Goal: Navigation & Orientation: Find specific page/section

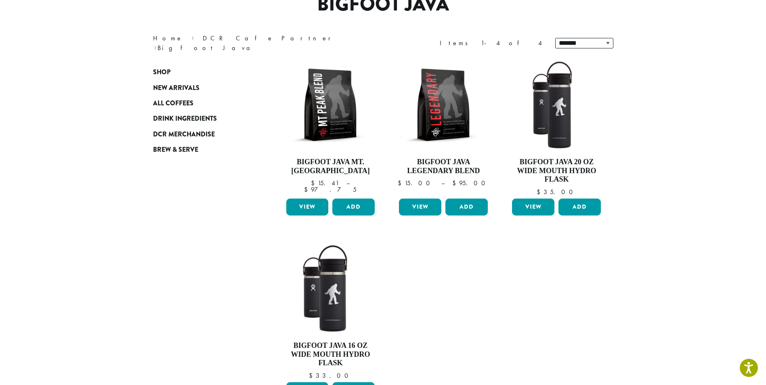
scroll to position [72, 0]
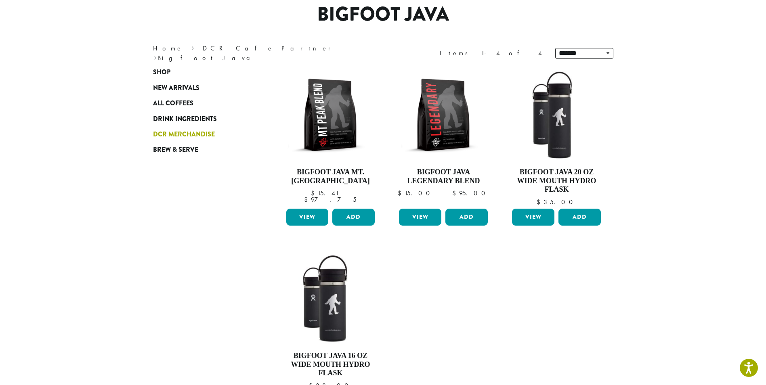
click at [201, 132] on span "DCR Merchandise" at bounding box center [184, 135] width 62 height 10
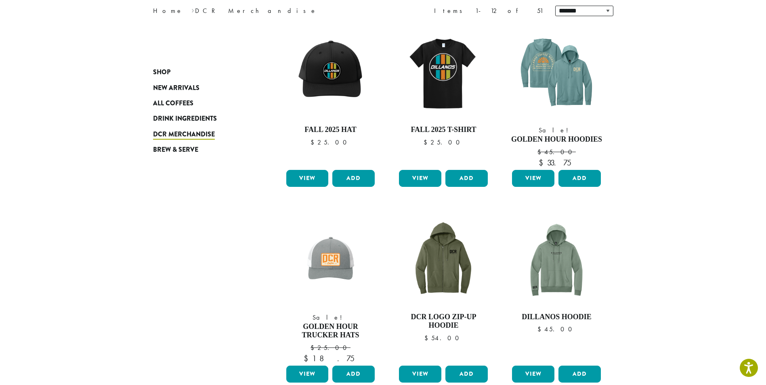
scroll to position [121, 0]
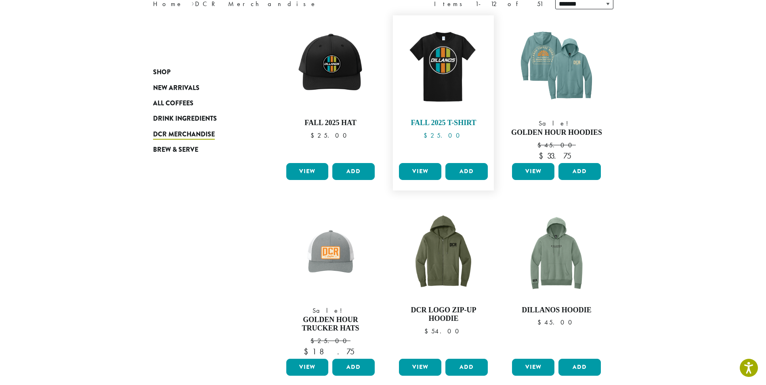
click at [444, 66] on img at bounding box center [443, 65] width 93 height 93
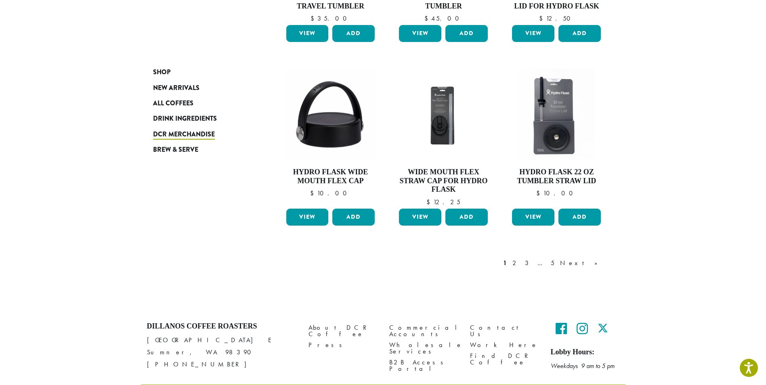
scroll to position [657, 0]
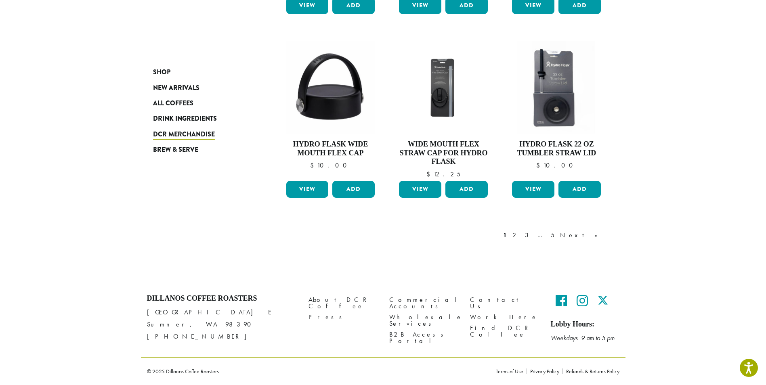
click at [590, 238] on link "Next »" at bounding box center [581, 235] width 46 height 10
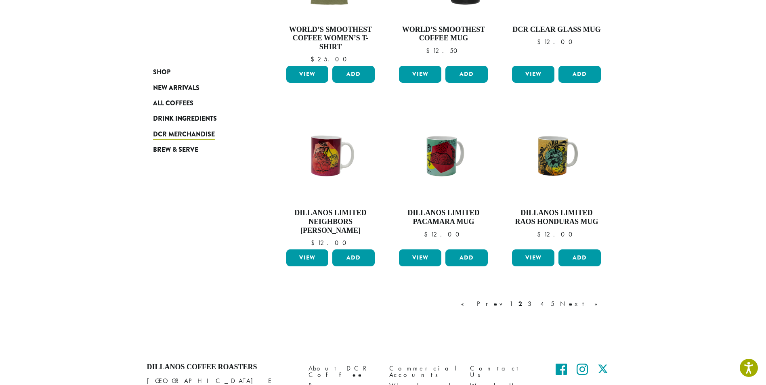
scroll to position [574, 0]
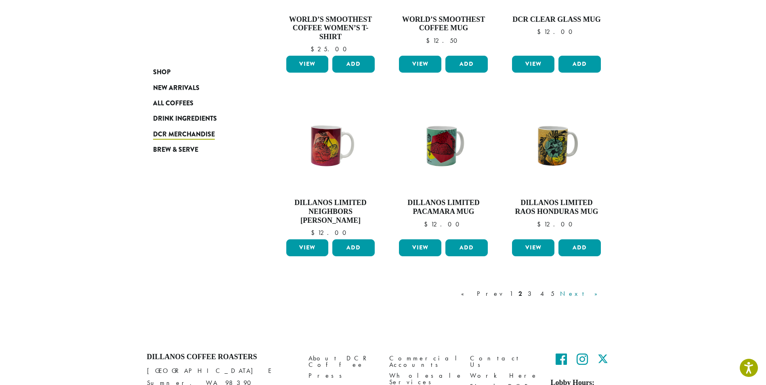
click at [594, 297] on link "Next »" at bounding box center [581, 294] width 46 height 10
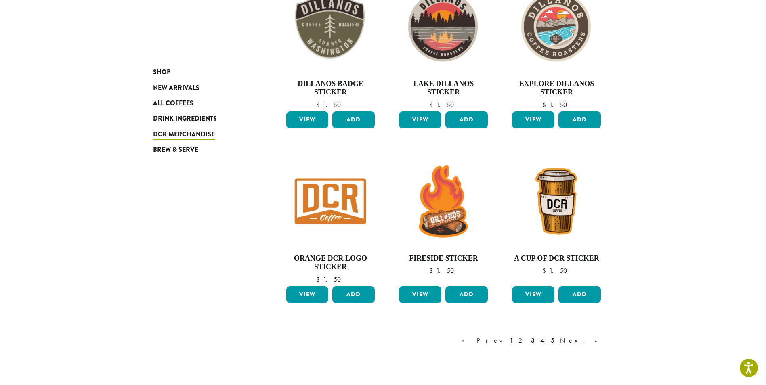
scroll to position [534, 0]
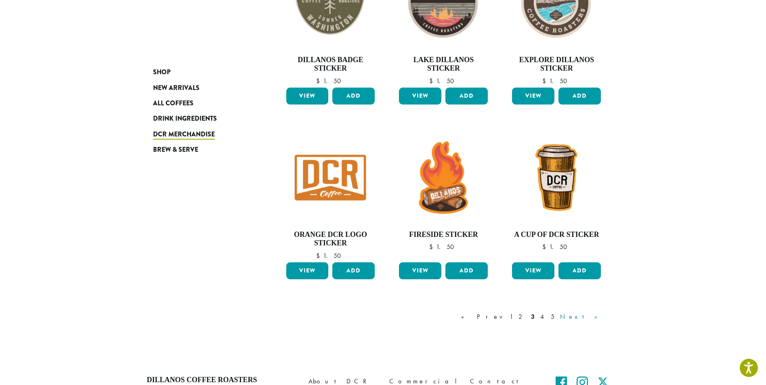
click at [590, 319] on link "Next »" at bounding box center [581, 317] width 46 height 10
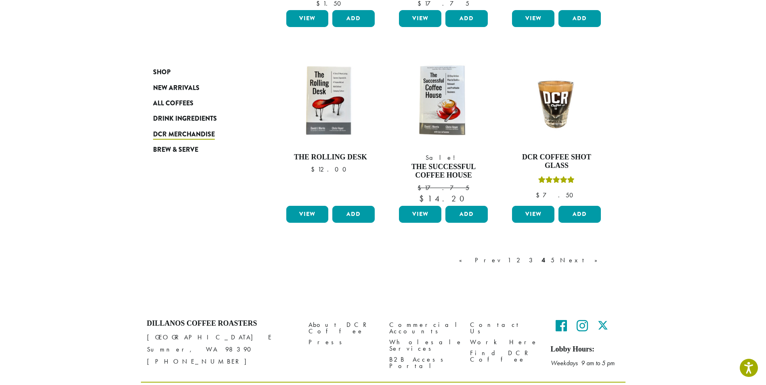
scroll to position [615, 0]
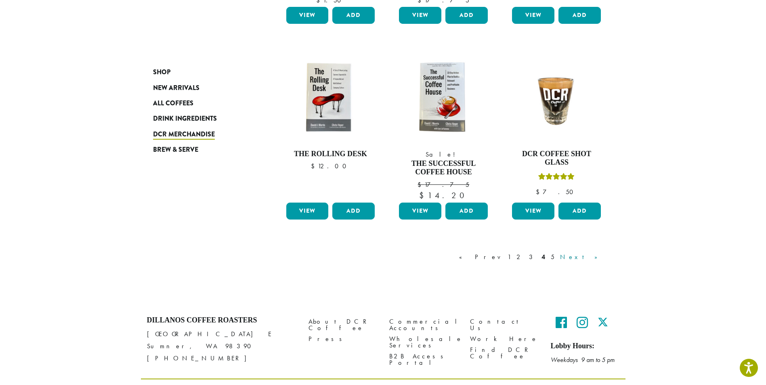
click at [594, 257] on link "Next »" at bounding box center [581, 257] width 46 height 10
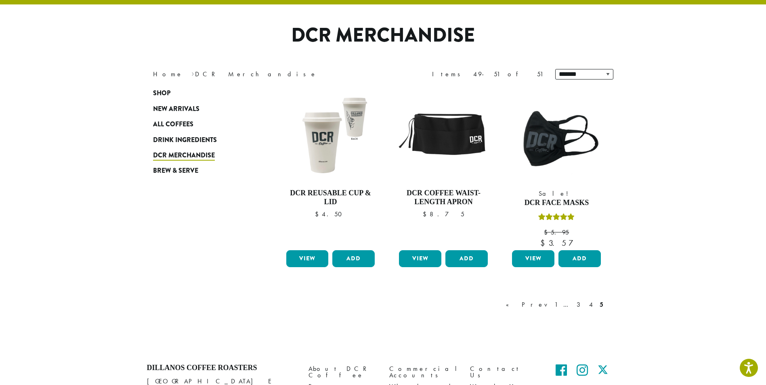
scroll to position [50, 0]
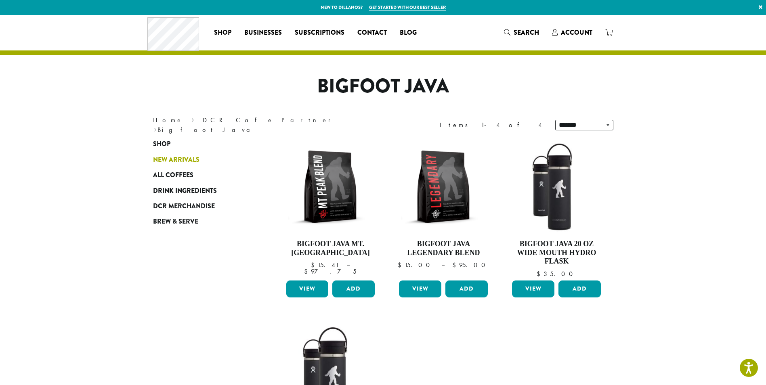
click at [162, 160] on span "New Arrivals" at bounding box center [176, 160] width 46 height 10
